Goal: Transaction & Acquisition: Book appointment/travel/reservation

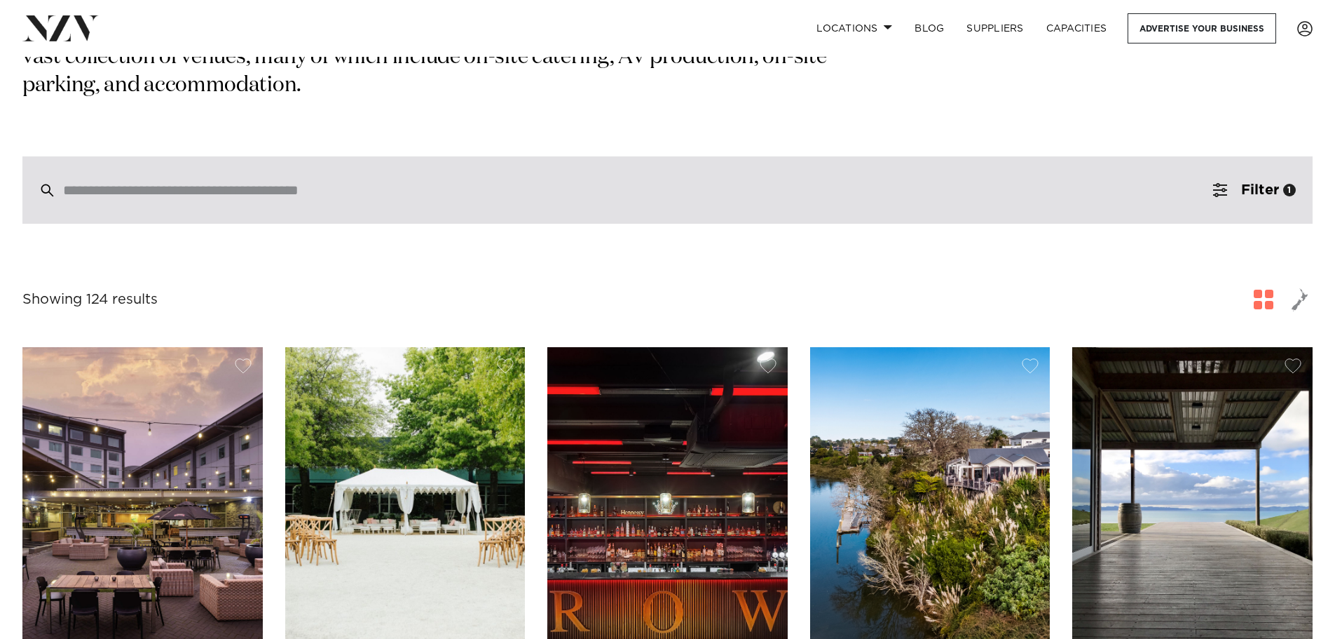
click at [409, 156] on div at bounding box center [667, 189] width 1290 height 67
click at [410, 182] on input "search" at bounding box center [637, 189] width 1149 height 15
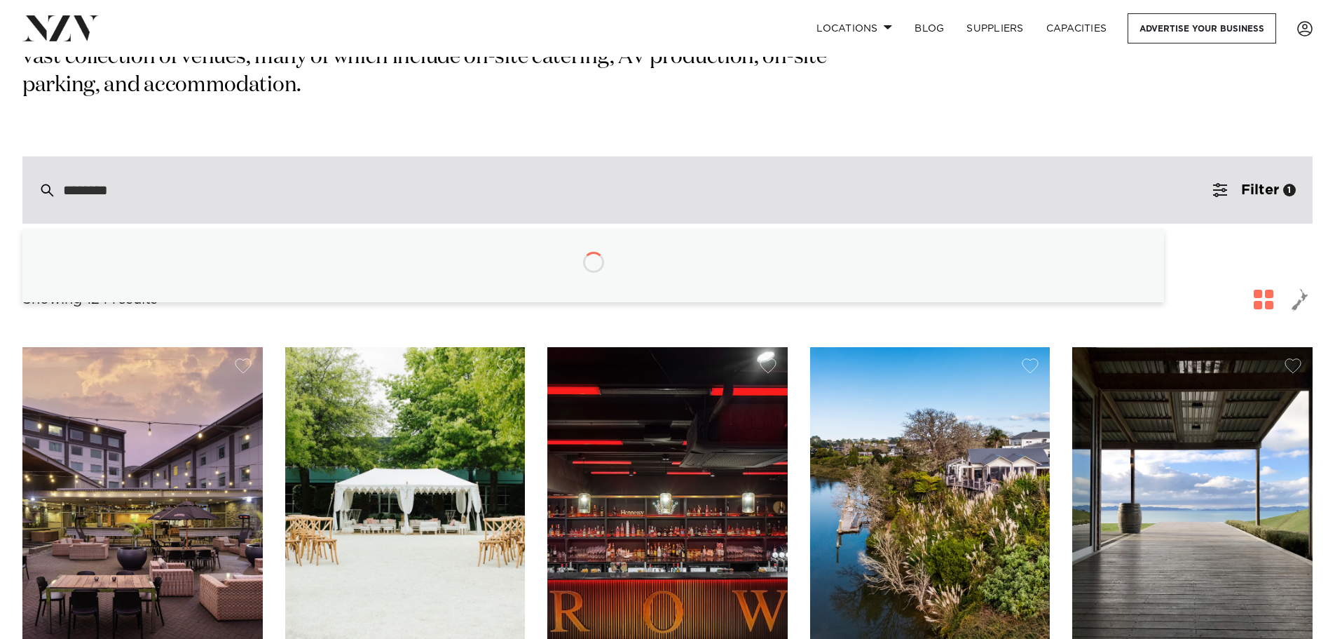
type input "********"
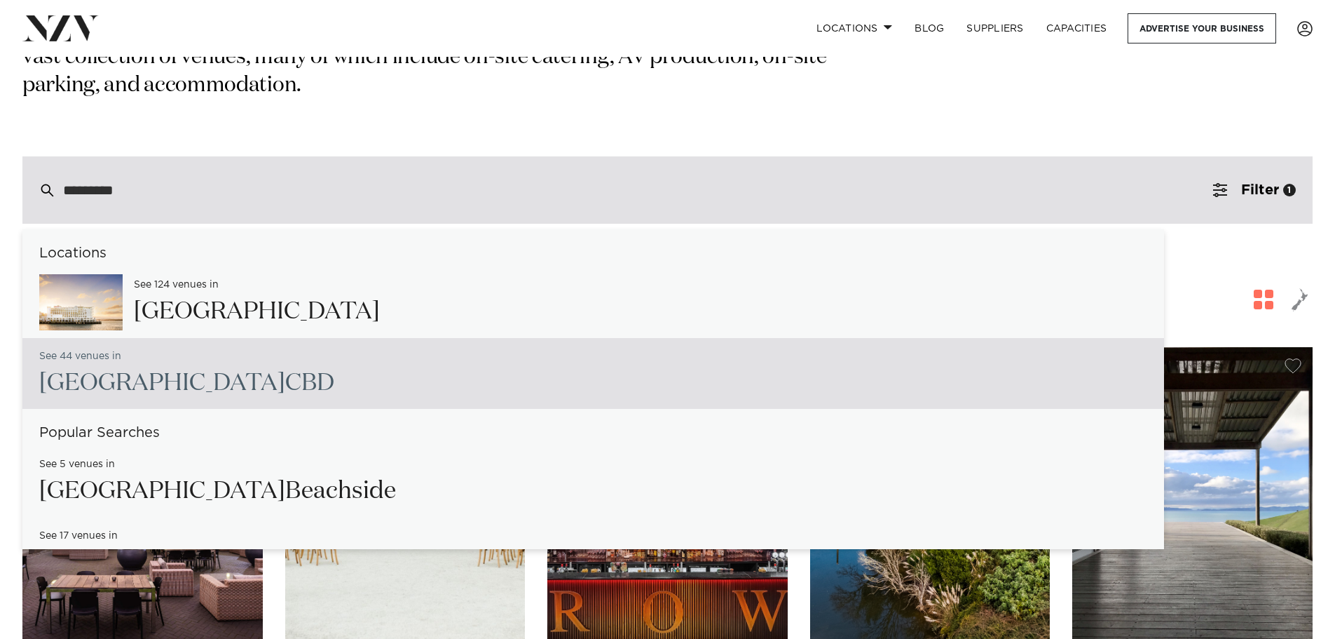
click at [312, 341] on div "See 44 venues in Auckland CBD" at bounding box center [593, 373] width 1142 height 71
type input "**********"
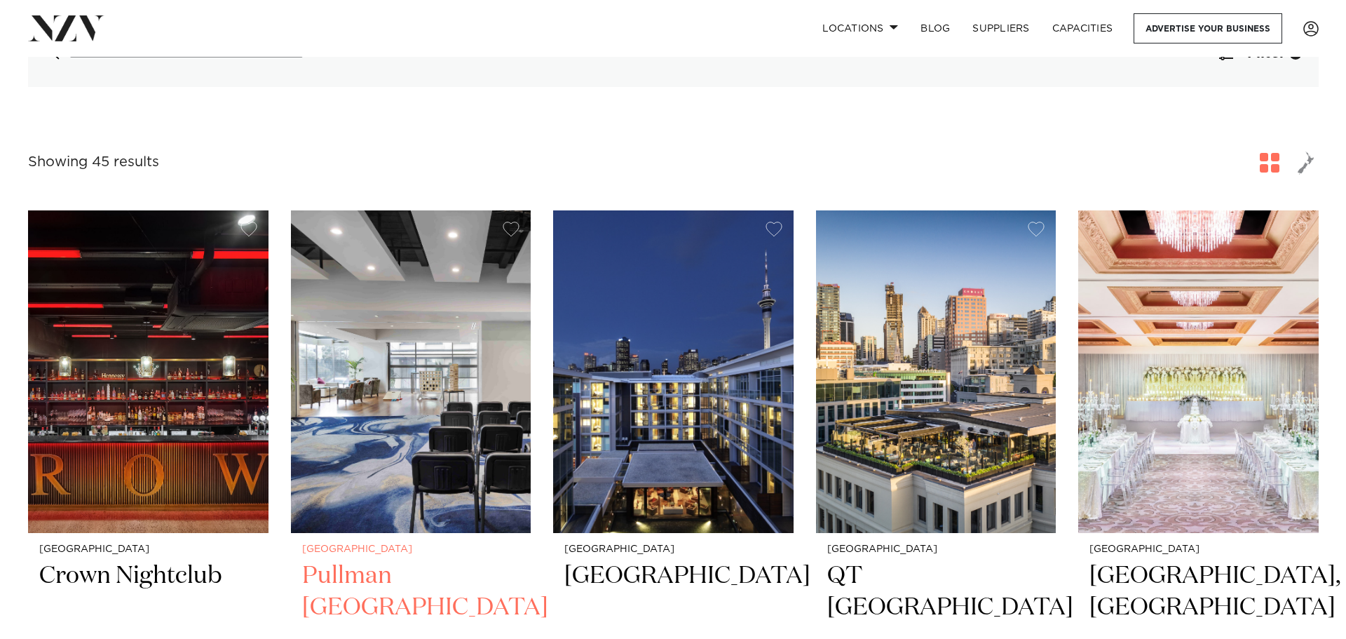
scroll to position [140, 0]
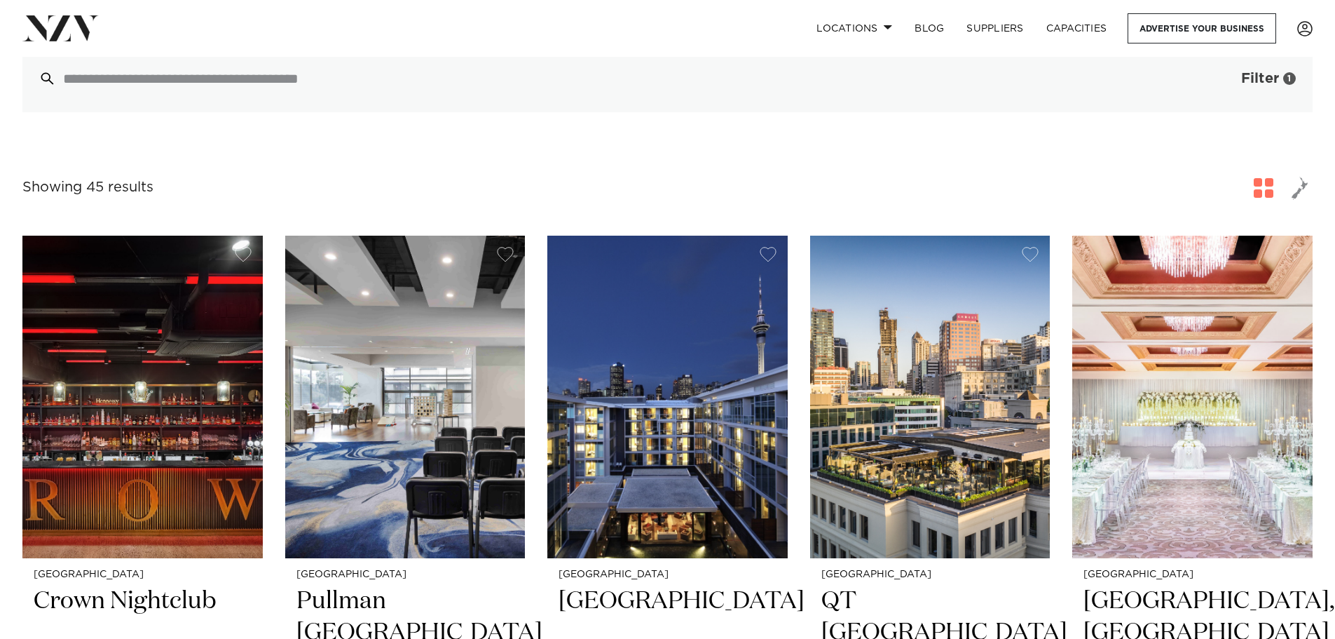
click at [1256, 83] on span "Filter" at bounding box center [1260, 78] width 38 height 14
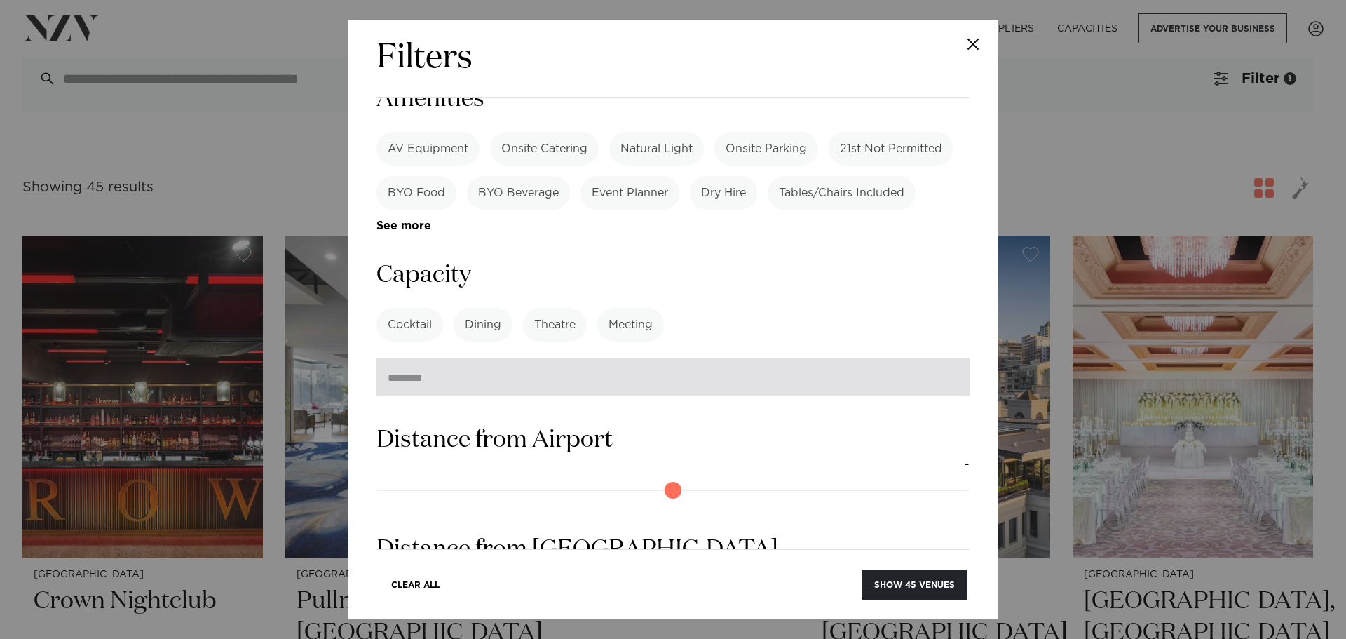
scroll to position [976, 0]
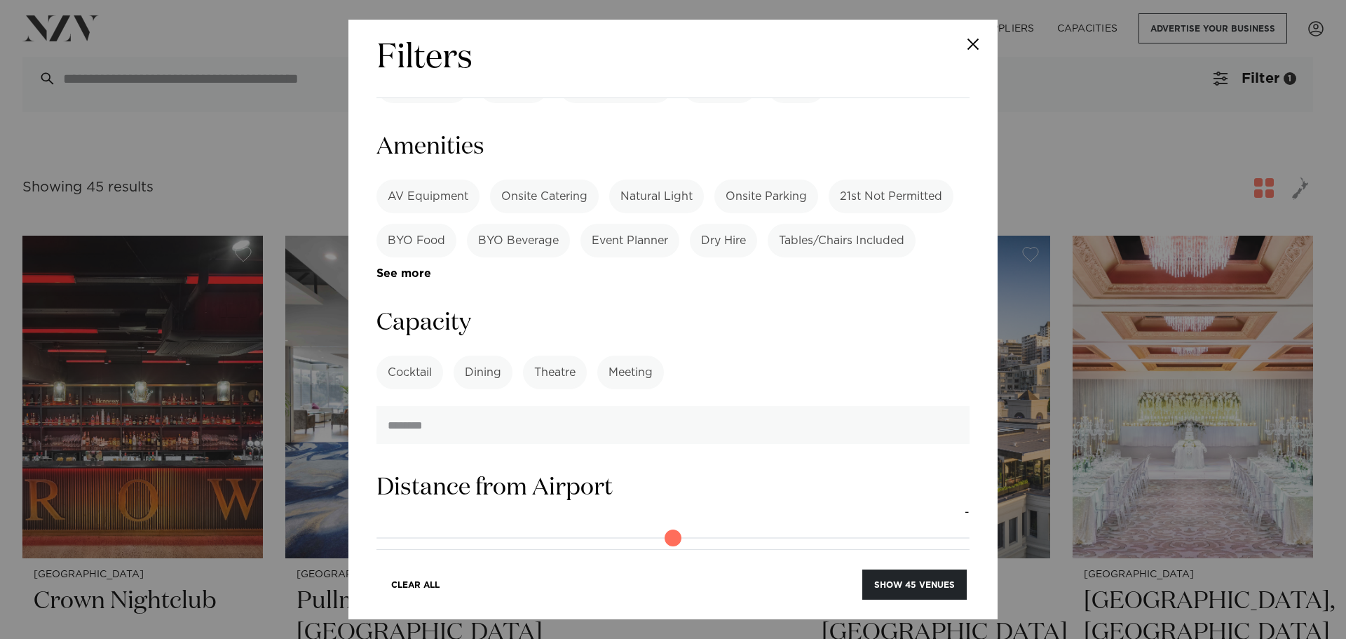
click at [503, 355] on label "Dining" at bounding box center [482, 372] width 59 height 34
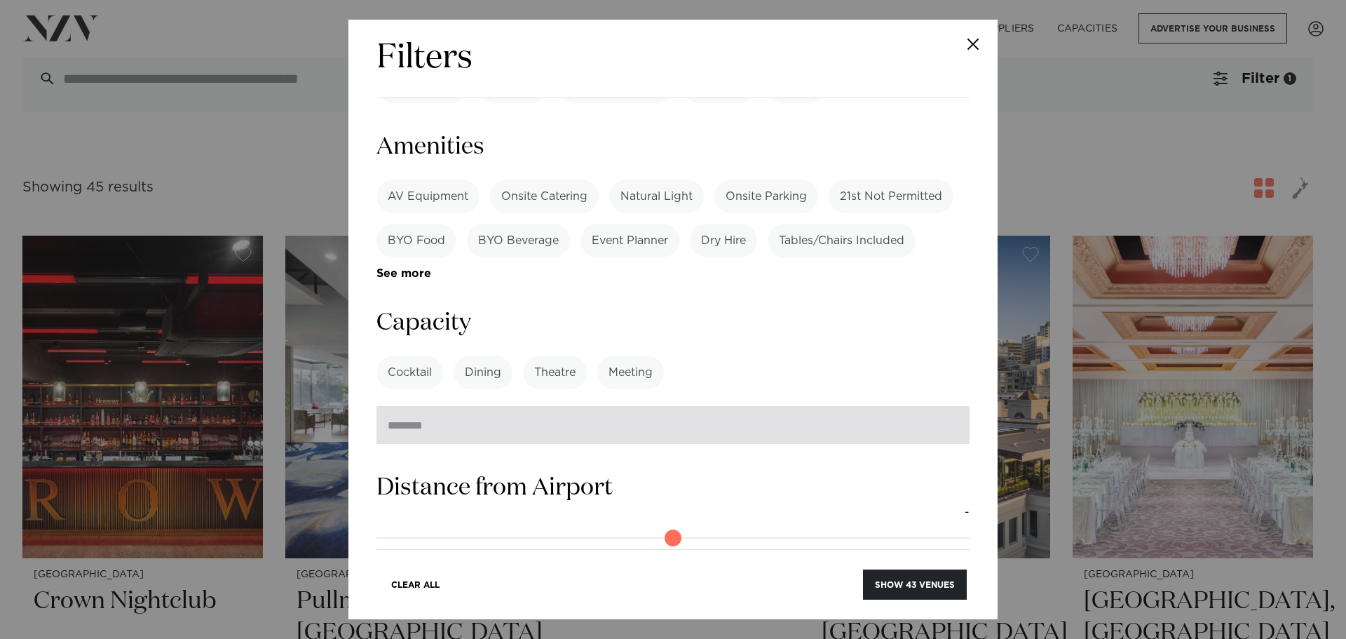
click at [585, 406] on input "number" at bounding box center [672, 425] width 593 height 38
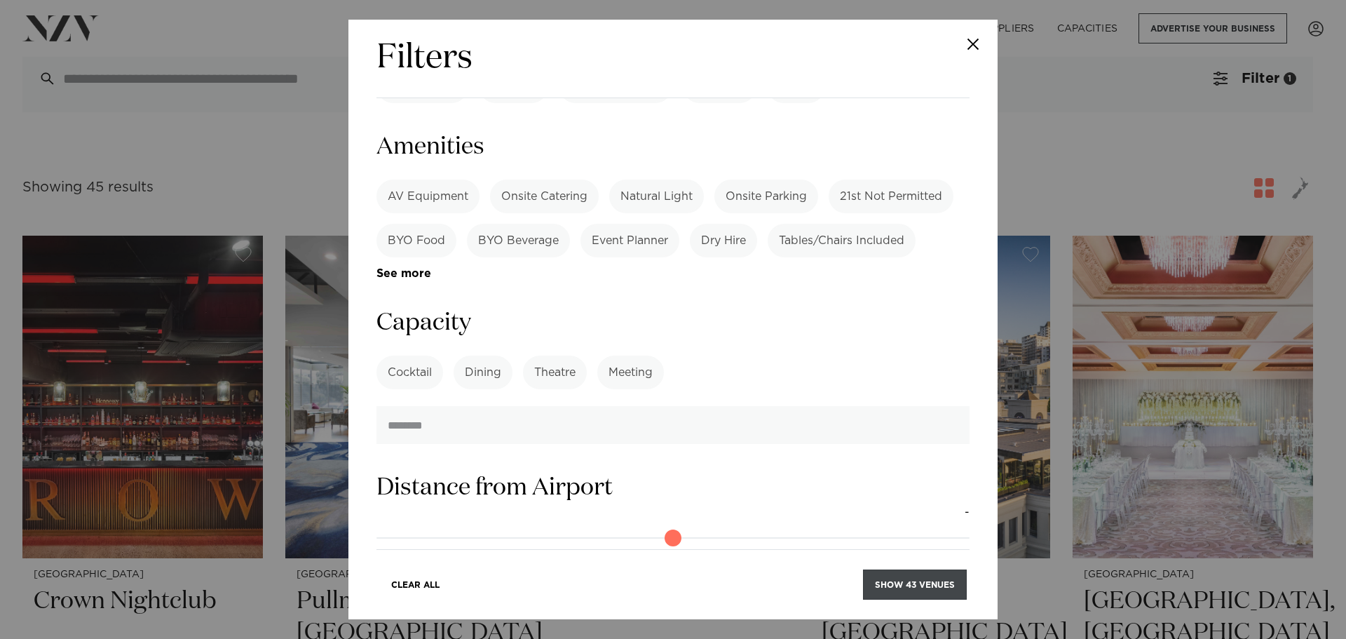
click at [914, 587] on button "Show 43 venues" at bounding box center [915, 584] width 104 height 30
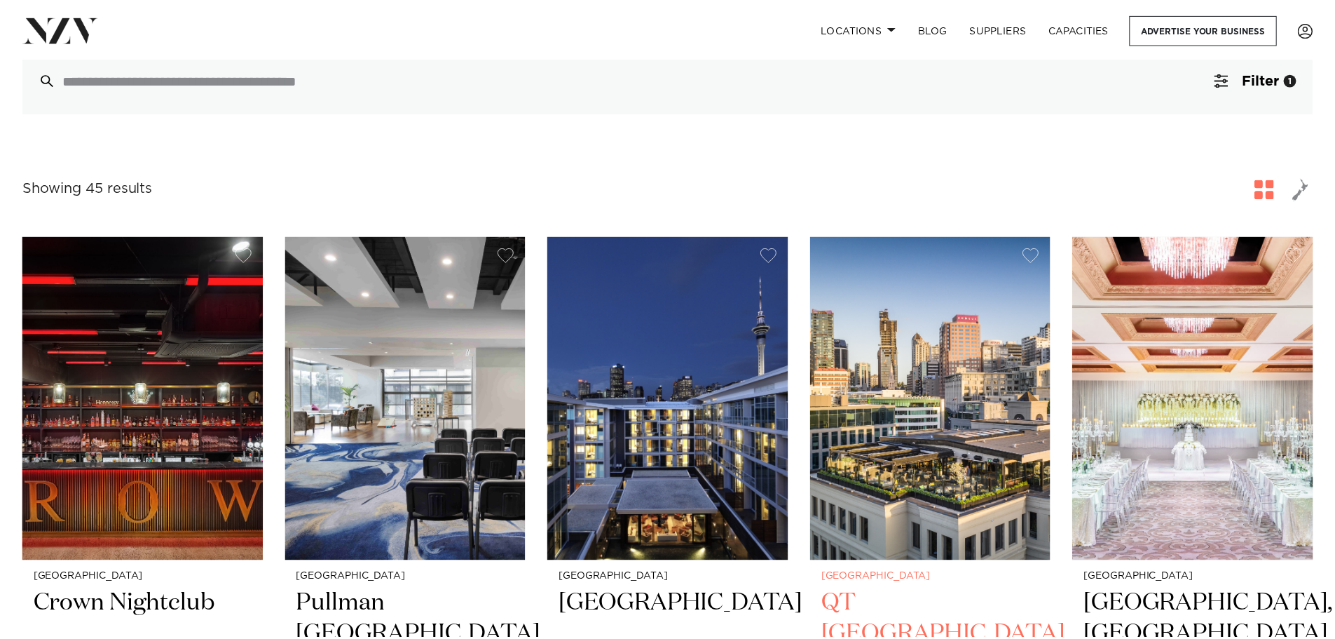
scroll to position [130, 0]
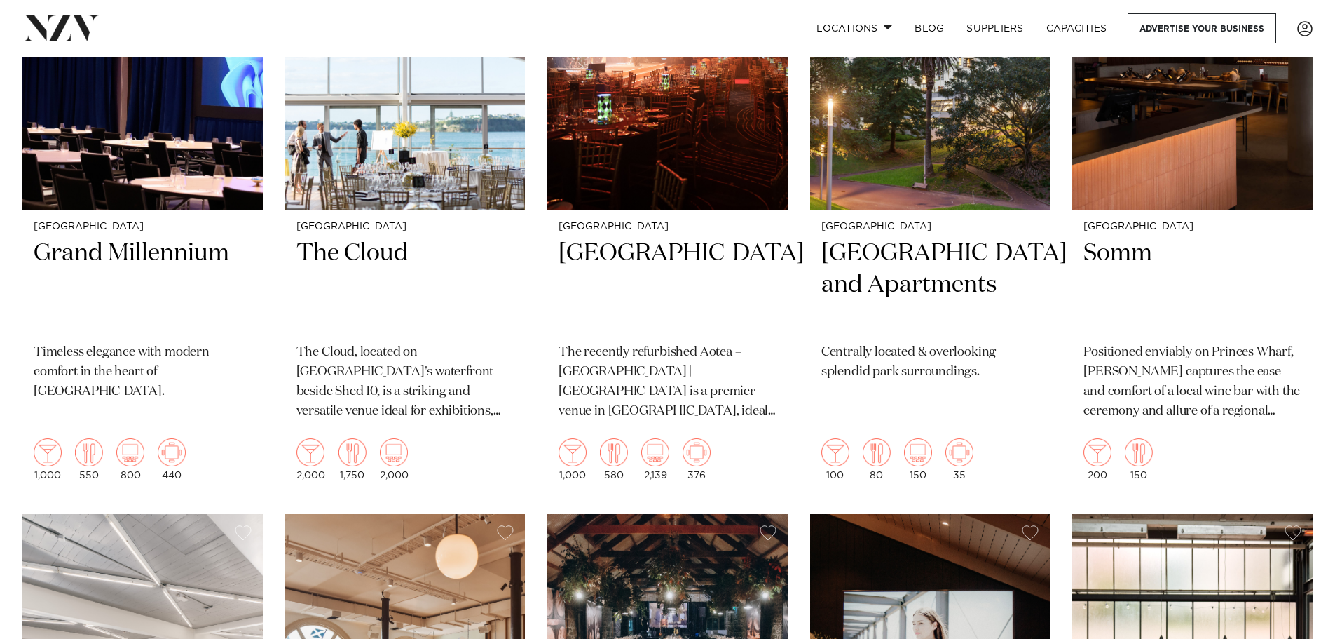
scroll to position [4205, 0]
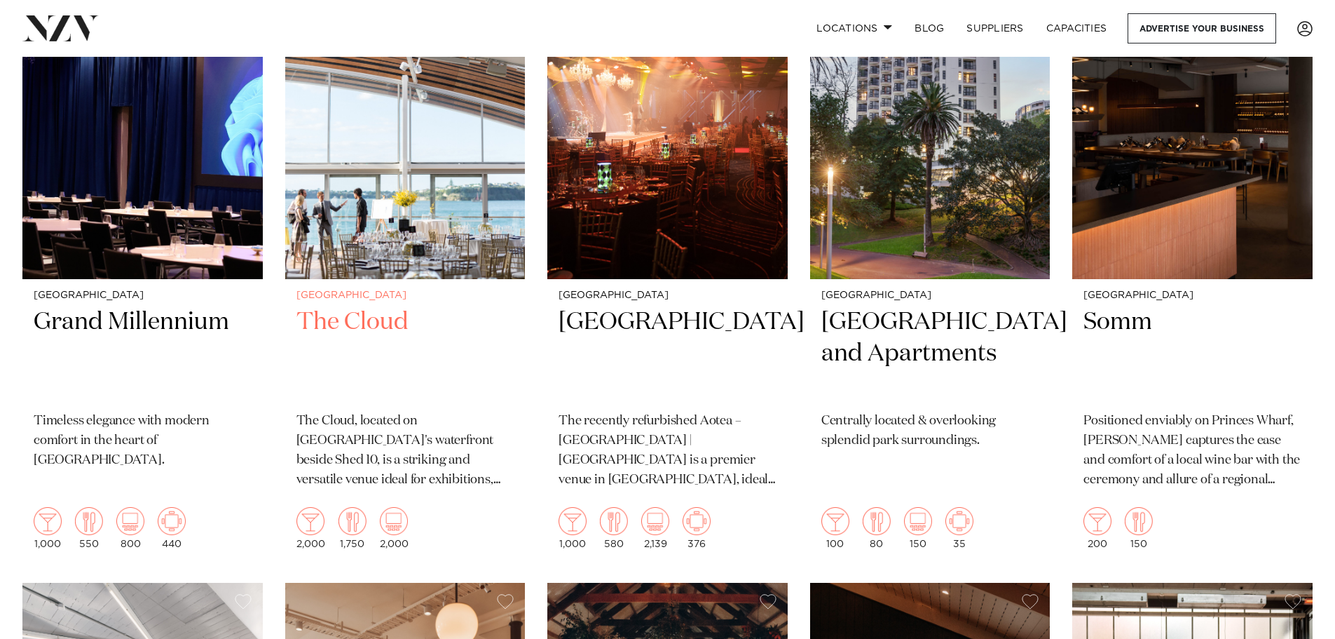
click at [367, 306] on h2 "The Cloud" at bounding box center [405, 353] width 218 height 95
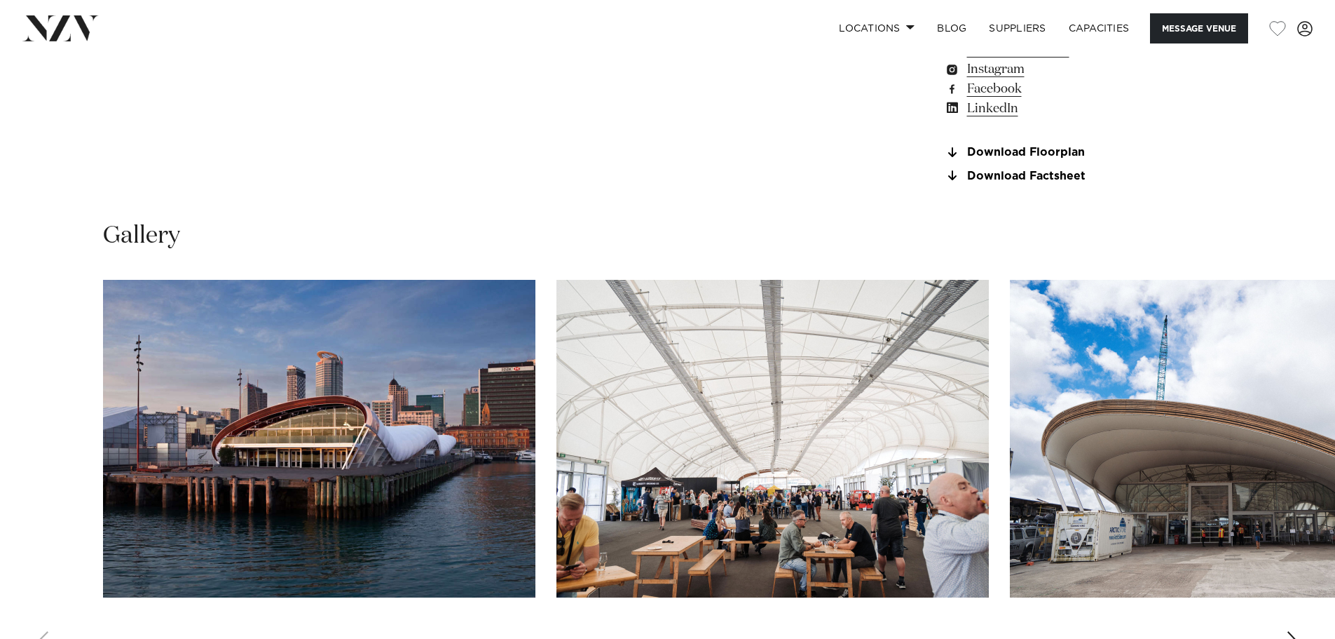
scroll to position [1472, 0]
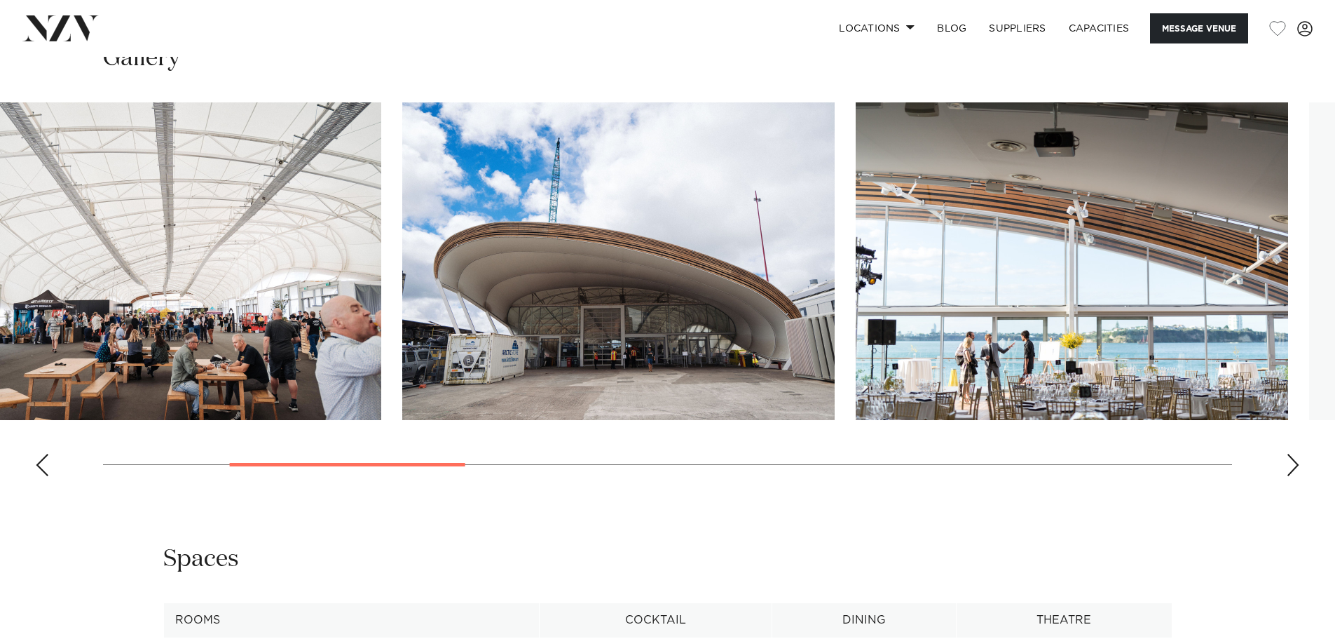
click at [269, 285] on img "2 / 12" at bounding box center [165, 261] width 432 height 318
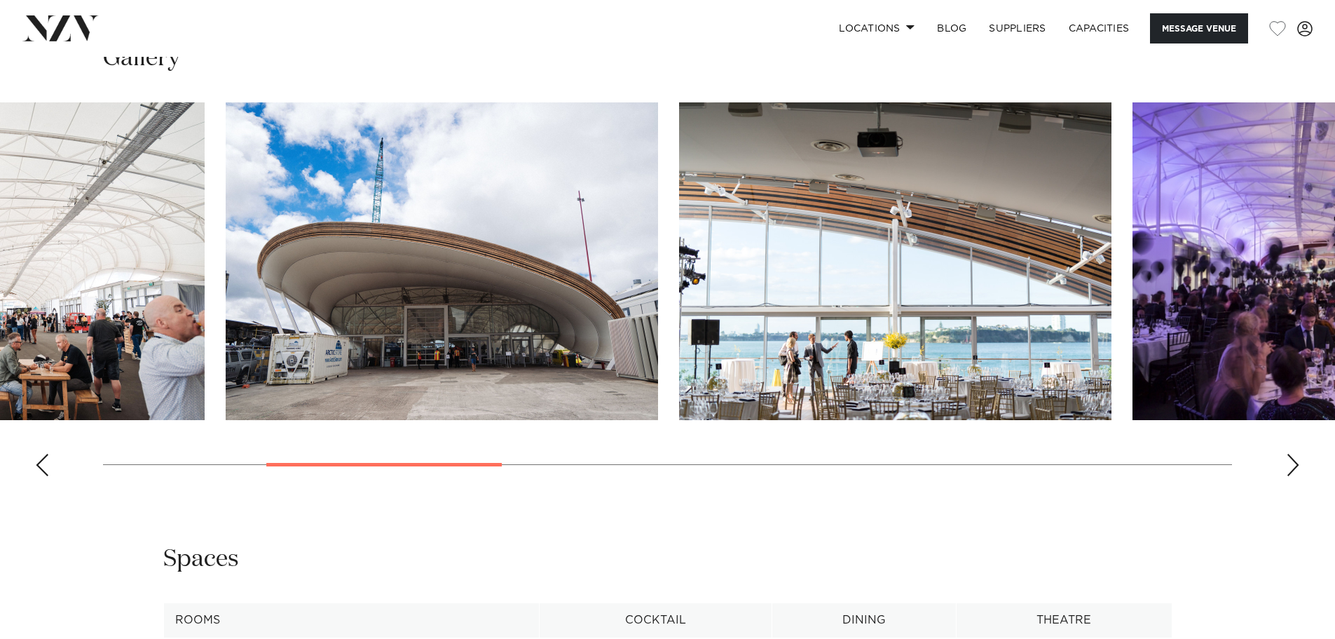
click at [318, 268] on img "3 / 12" at bounding box center [442, 261] width 432 height 318
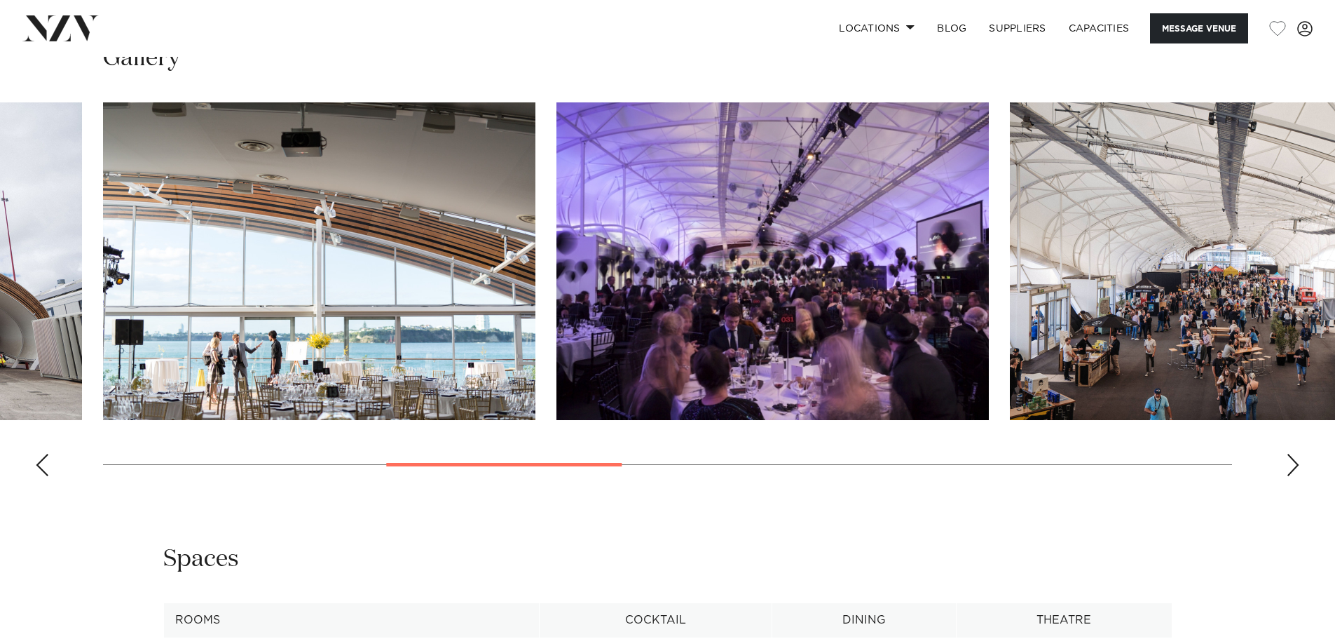
click at [676, 251] on img "5 / 12" at bounding box center [773, 261] width 432 height 318
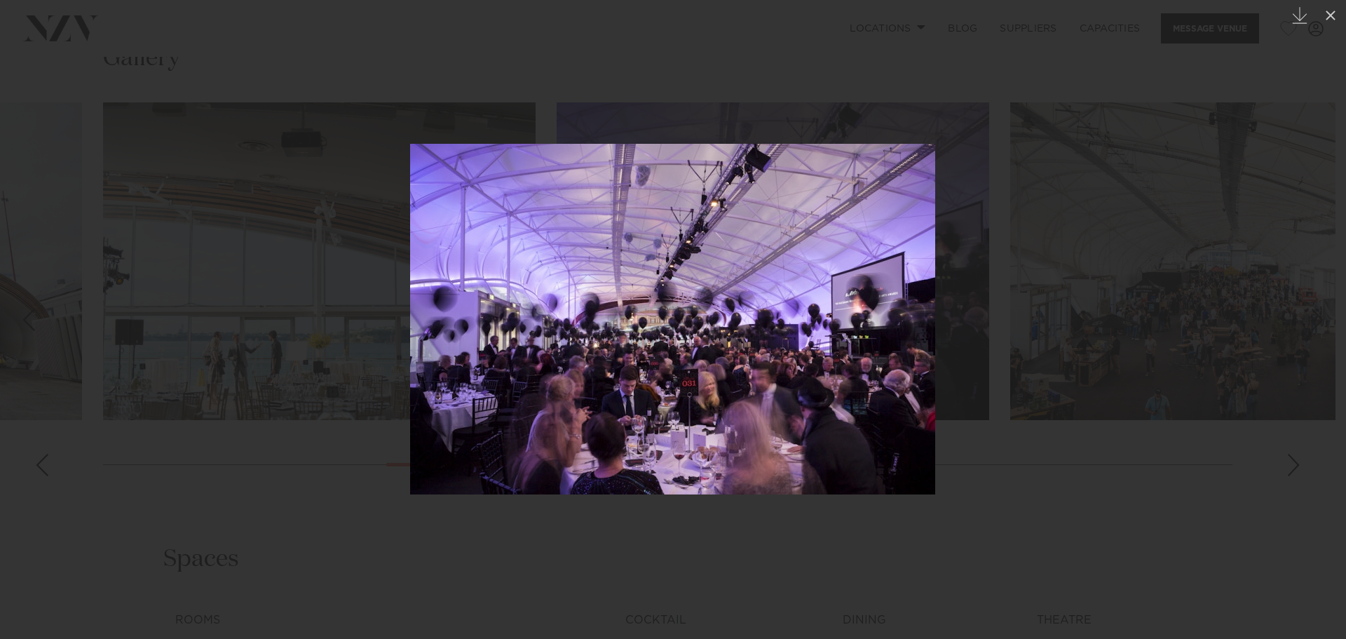
click at [1021, 485] on div at bounding box center [673, 319] width 1346 height 639
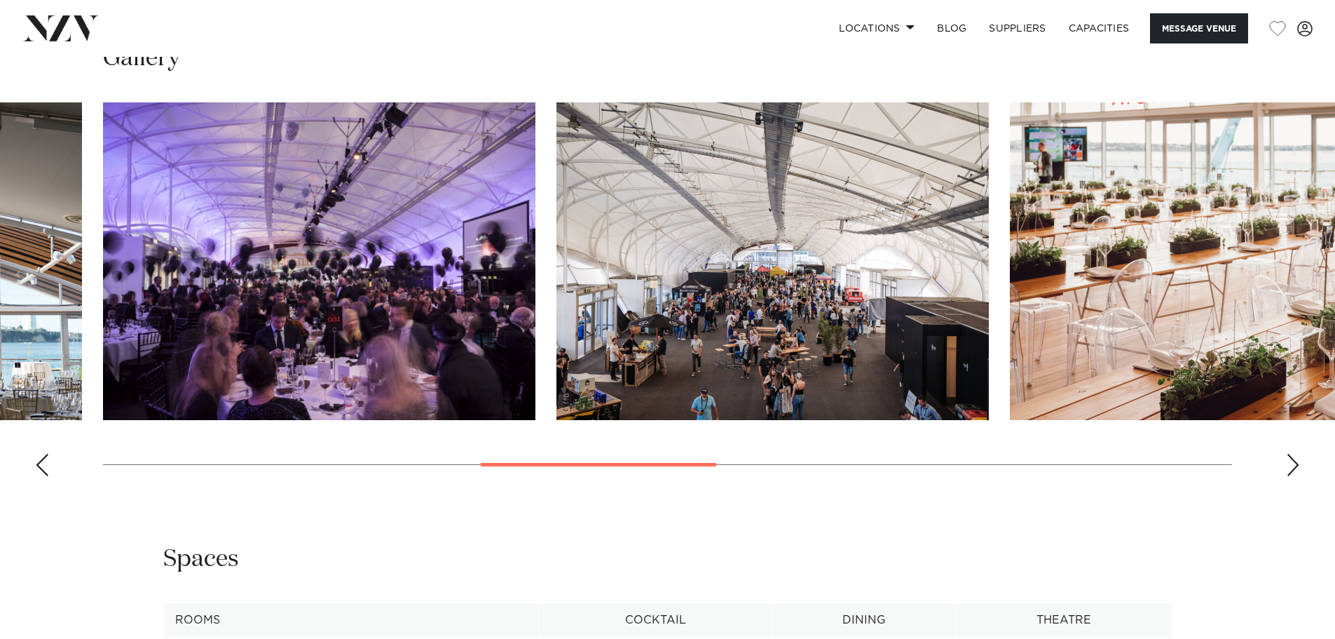
click at [1010, 376] on img "7 / 12" at bounding box center [1226, 261] width 432 height 318
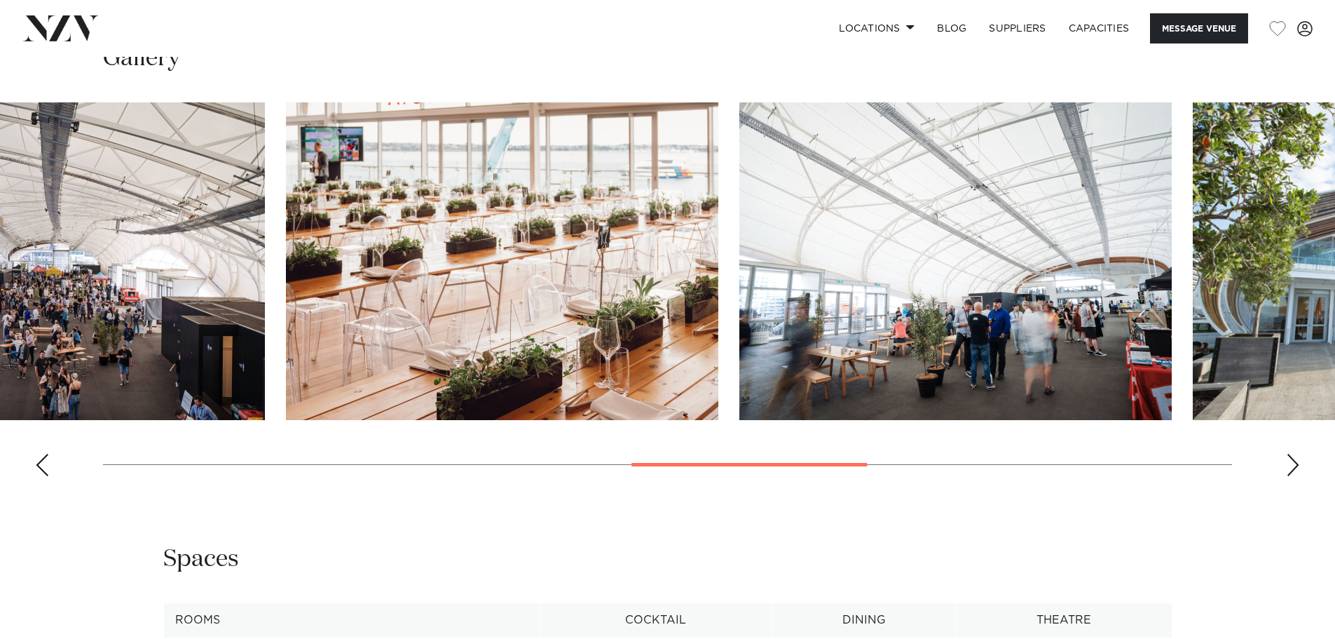
click at [670, 306] on img "7 / 12" at bounding box center [502, 261] width 432 height 318
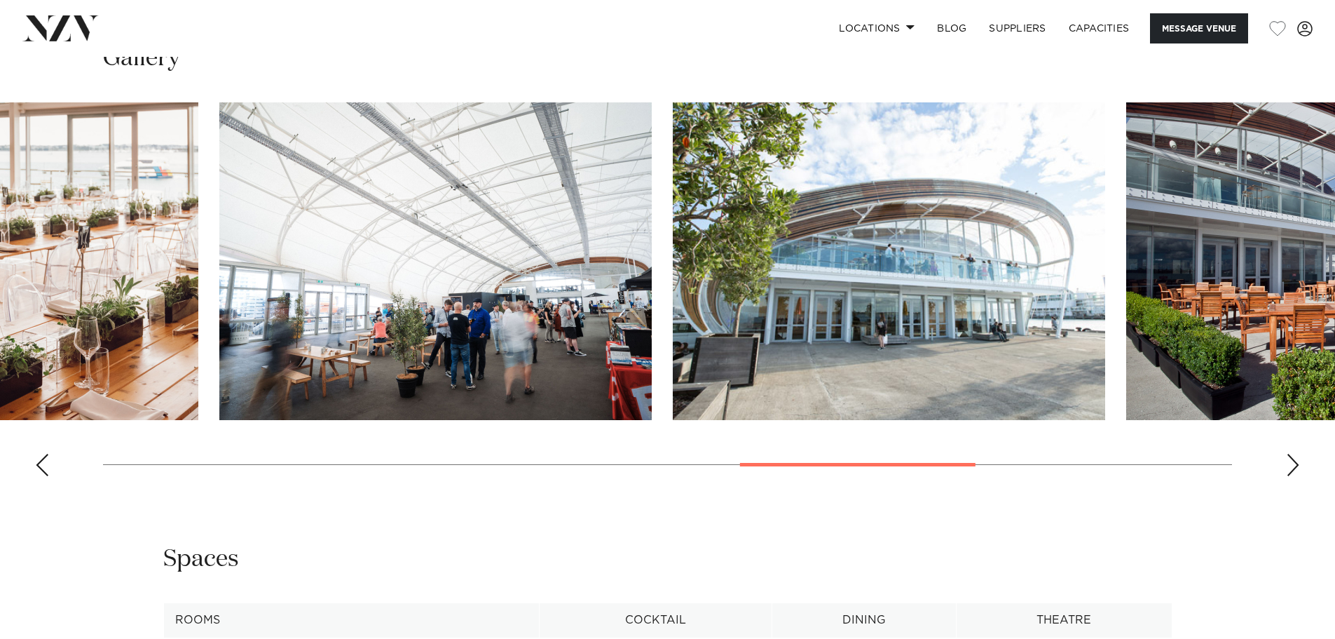
click at [535, 300] on img "8 / 12" at bounding box center [435, 261] width 432 height 318
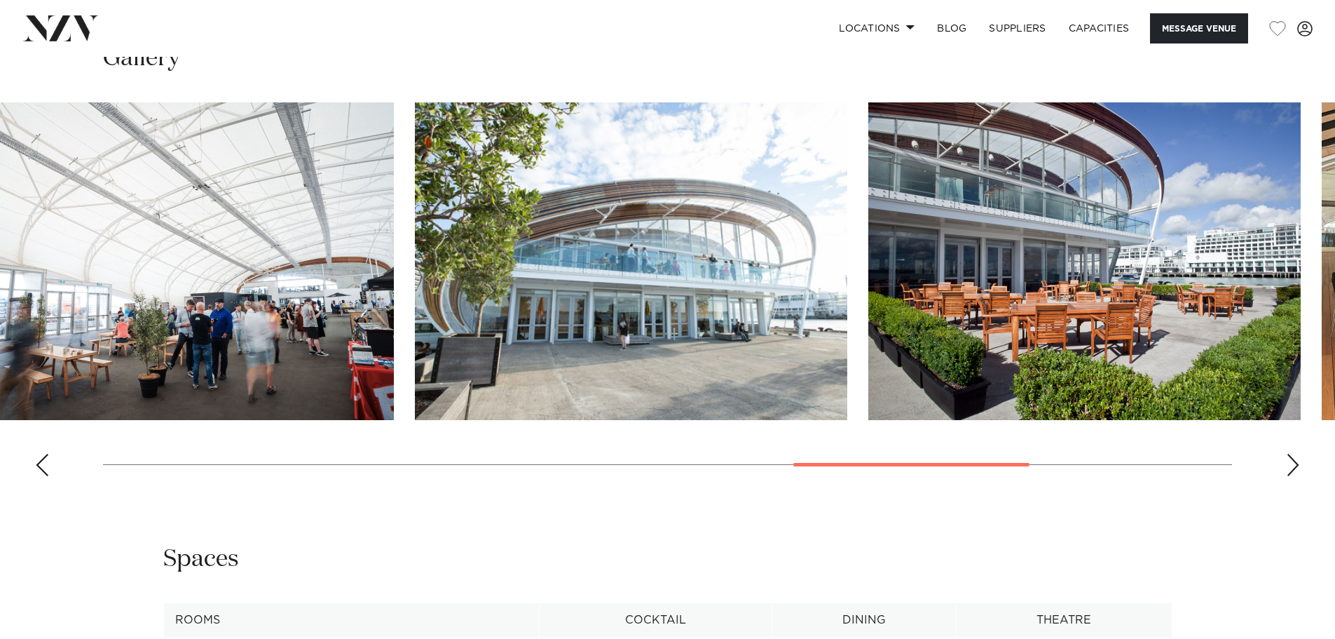
click at [598, 274] on swiper-container at bounding box center [667, 294] width 1335 height 385
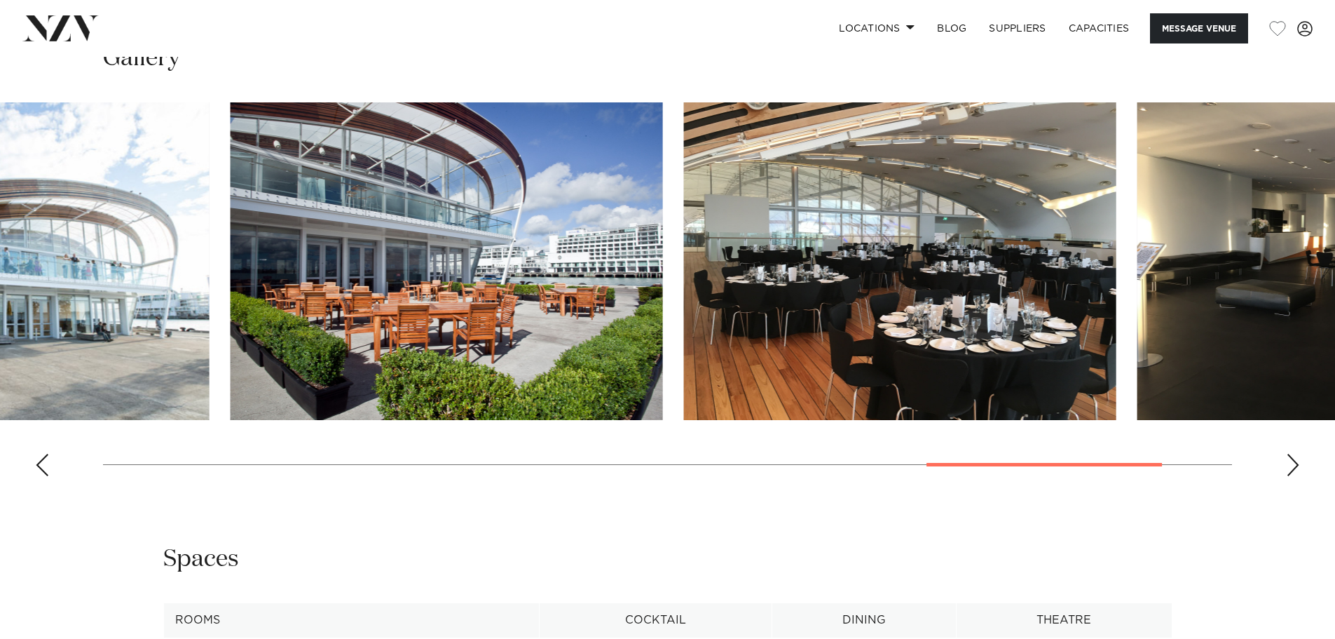
click at [655, 259] on swiper-container at bounding box center [667, 294] width 1335 height 385
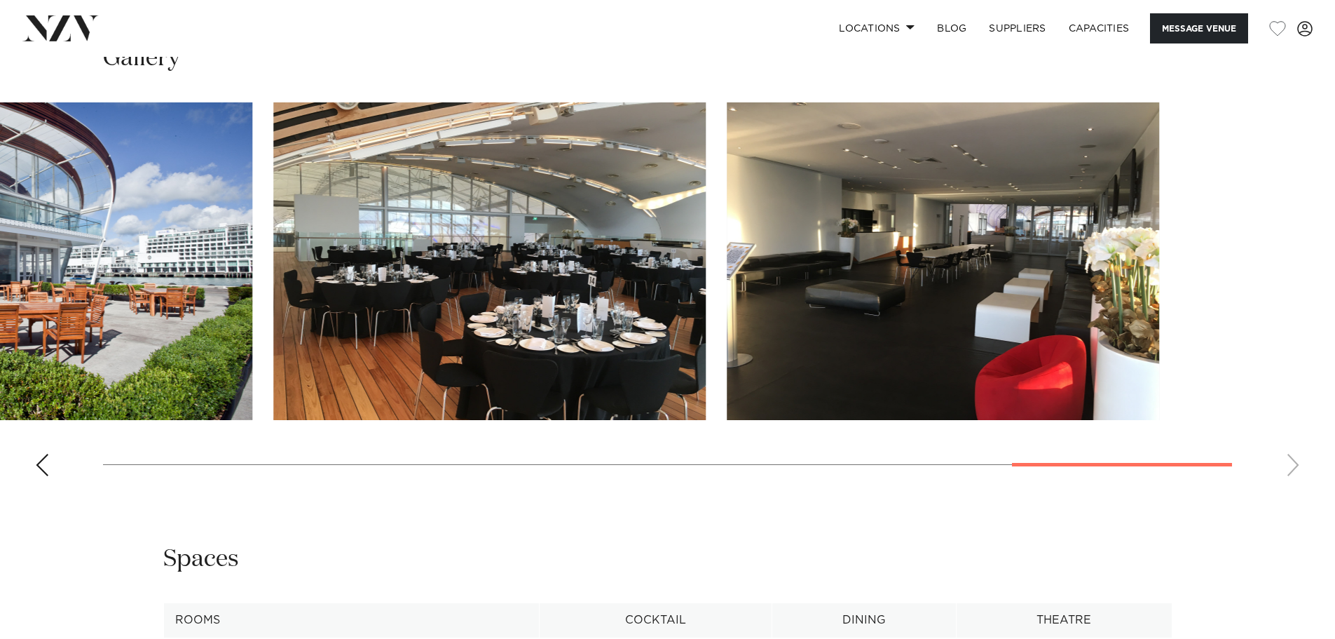
click at [768, 264] on img "12 / 12" at bounding box center [943, 261] width 432 height 318
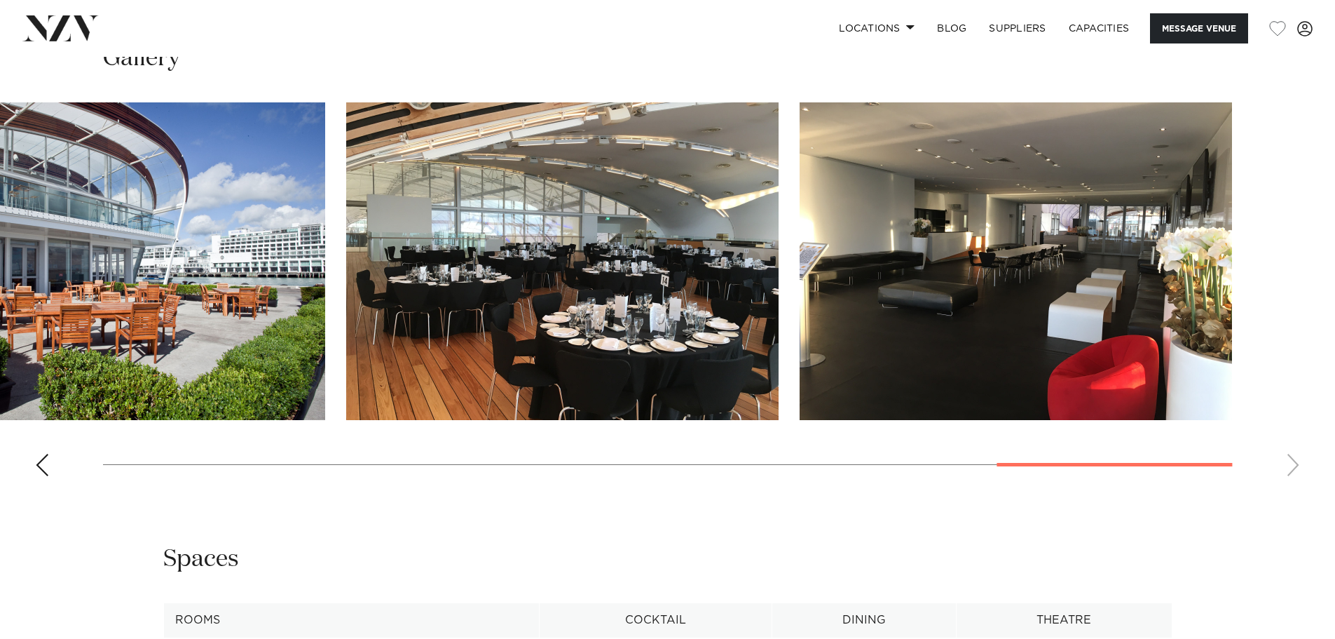
click at [622, 241] on img "11 / 12" at bounding box center [562, 261] width 432 height 318
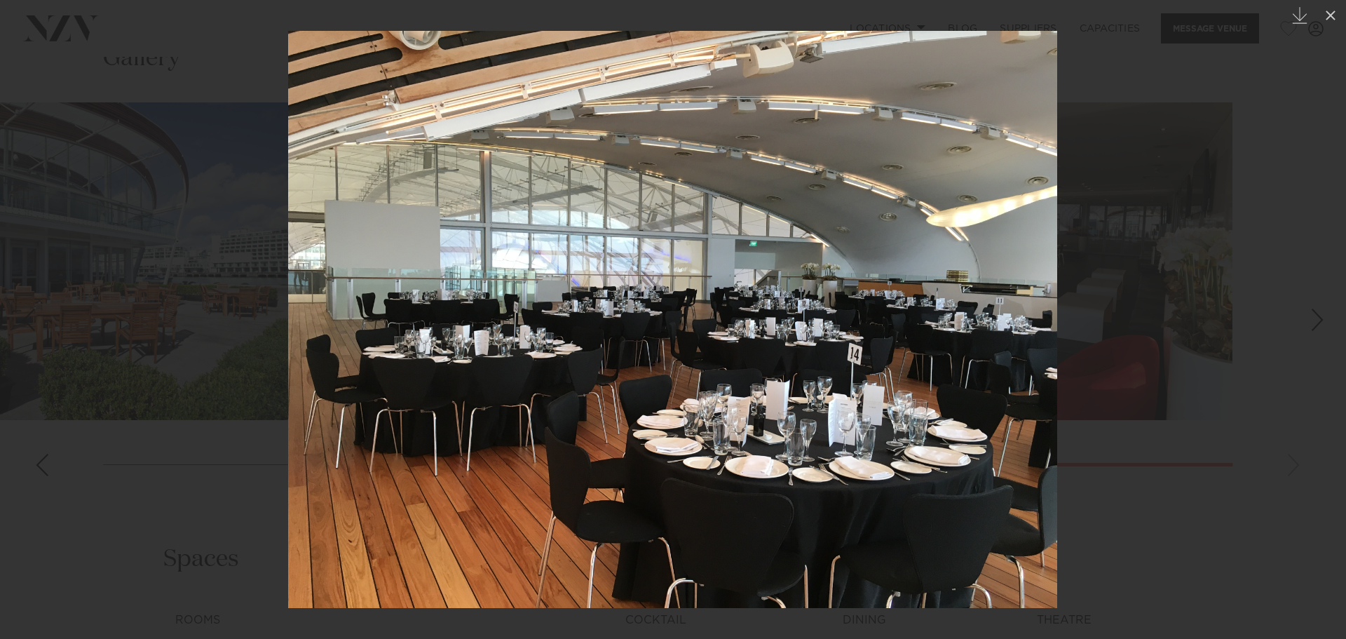
click at [1121, 130] on div at bounding box center [673, 319] width 1346 height 639
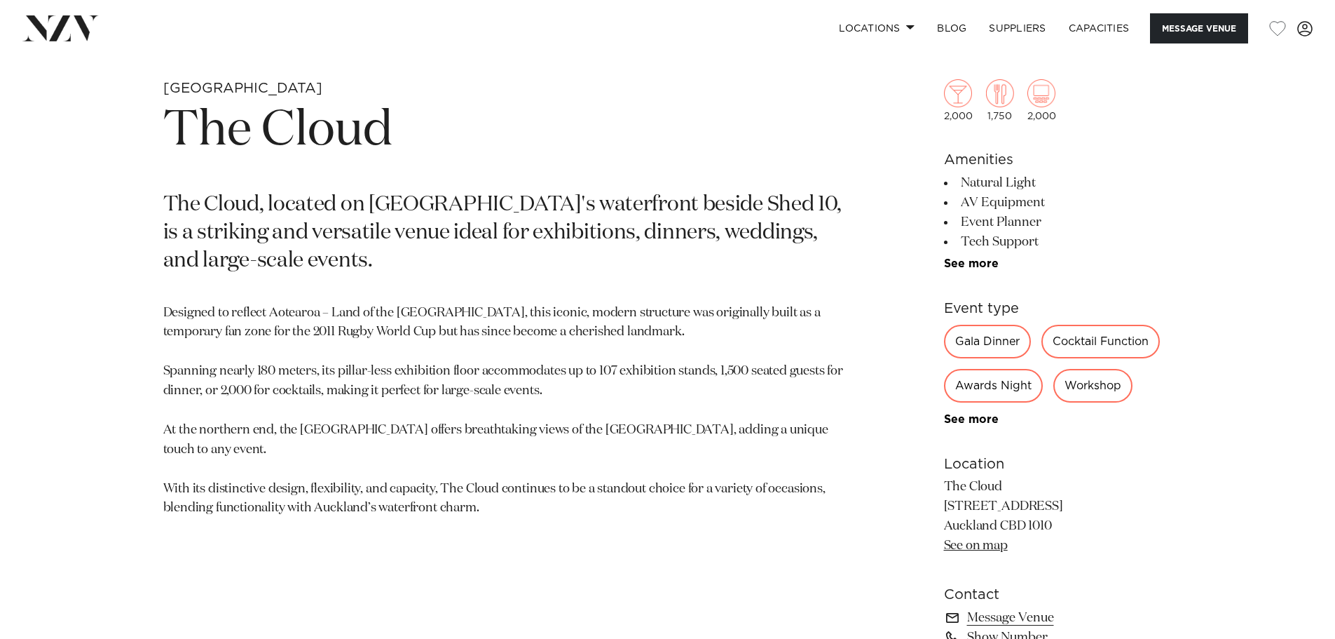
scroll to position [1051, 0]
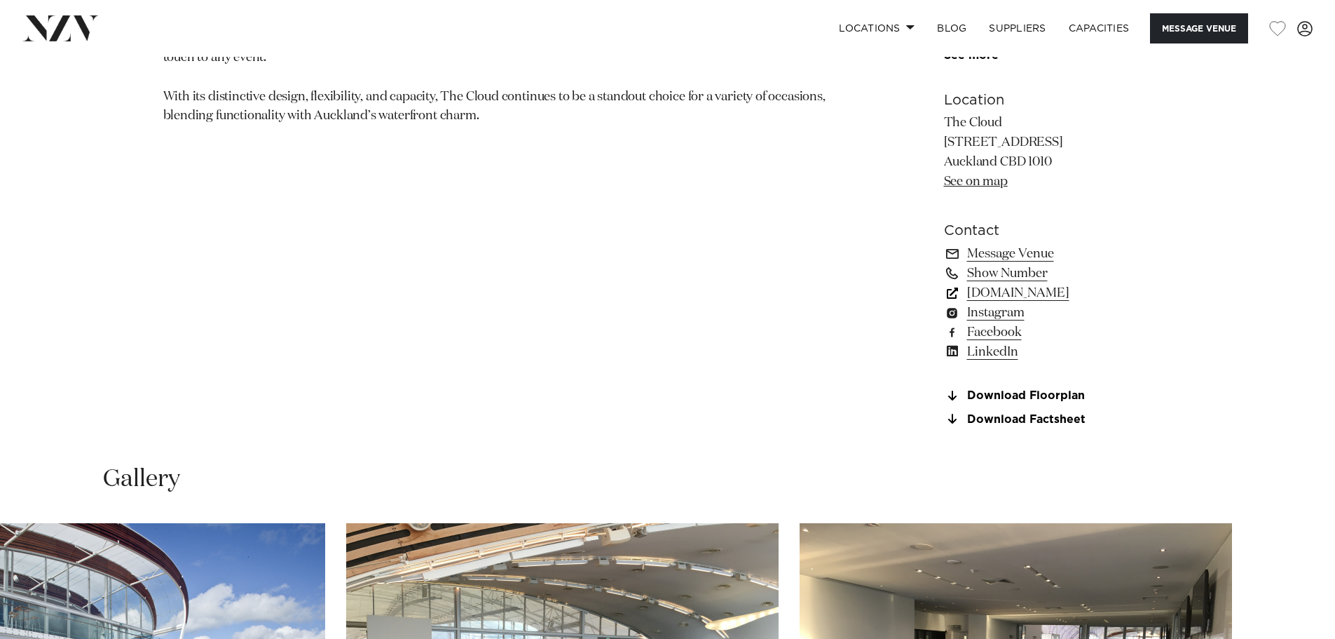
click at [1057, 294] on link "www.aucklandconventions.co.nz" at bounding box center [1058, 293] width 228 height 20
